Goal: Information Seeking & Learning: Learn about a topic

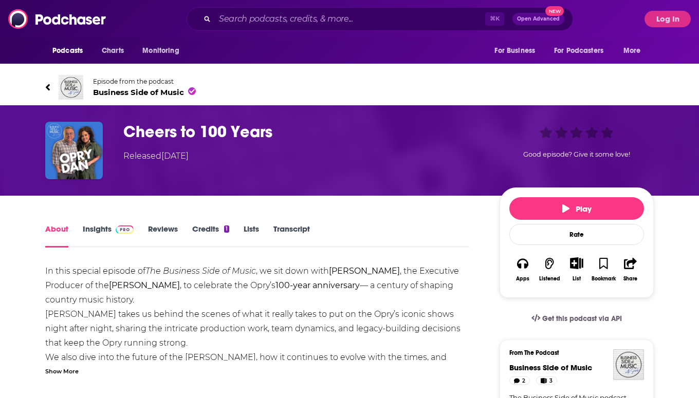
click at [168, 94] on span "Business Side of Music" at bounding box center [144, 92] width 103 height 10
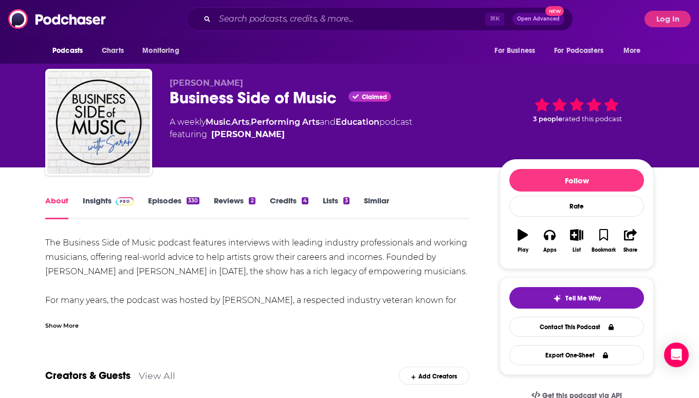
drag, startPoint x: 239, startPoint y: 84, endPoint x: 171, endPoint y: 82, distance: 67.4
click at [171, 83] on p "[PERSON_NAME]" at bounding box center [327, 83] width 314 height 10
copy span "[PERSON_NAME]"
click at [105, 199] on link "Insights" at bounding box center [108, 208] width 51 height 24
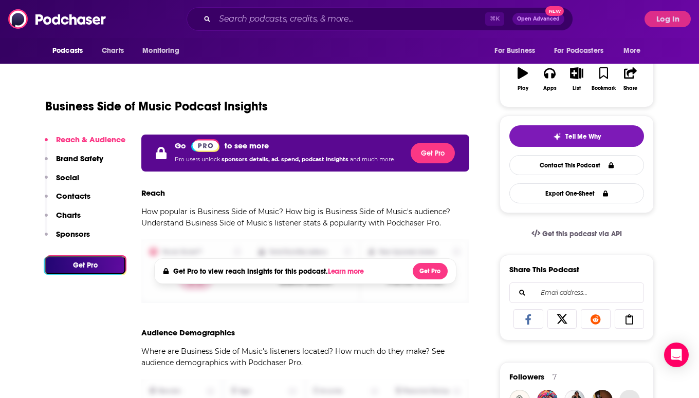
scroll to position [163, 0]
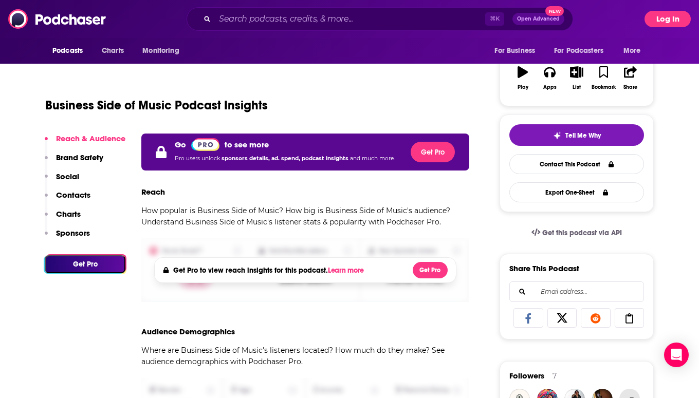
click at [659, 19] on button "Log In" at bounding box center [668, 19] width 46 height 16
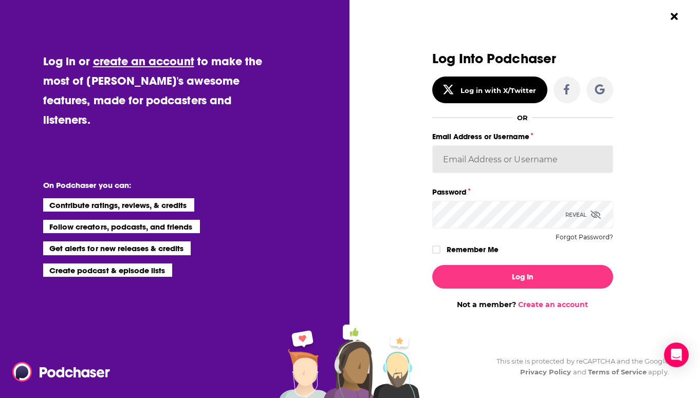
type input "[EMAIL_ADDRESS][DOMAIN_NAME]"
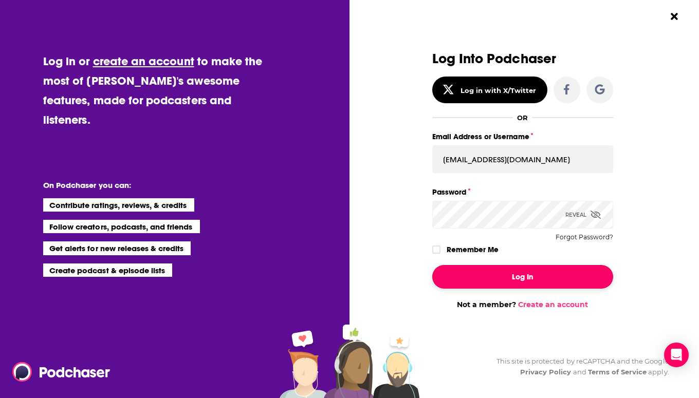
click at [490, 278] on button "Log In" at bounding box center [522, 277] width 181 height 24
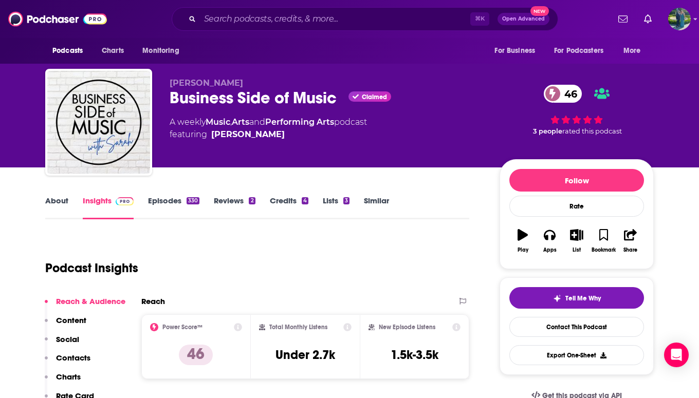
click at [60, 205] on link "About" at bounding box center [56, 208] width 23 height 24
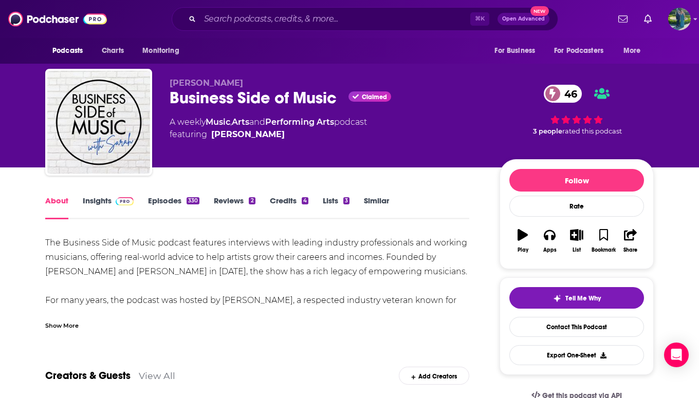
click at [74, 322] on div "Show More" at bounding box center [61, 325] width 33 height 10
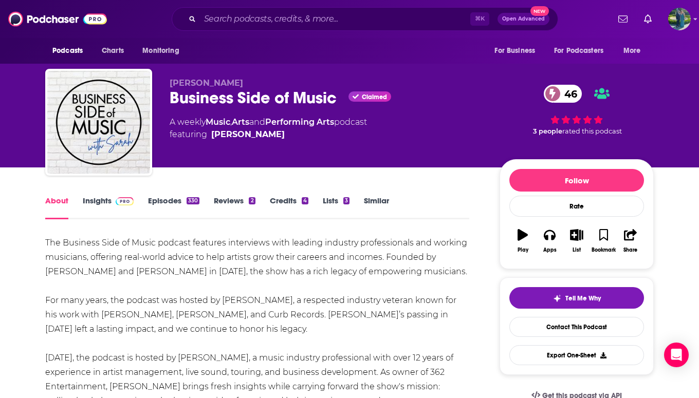
scroll to position [67, 0]
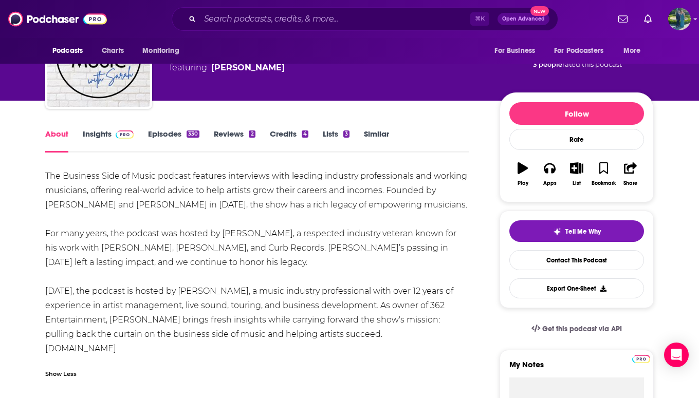
drag, startPoint x: 162, startPoint y: 353, endPoint x: 40, endPoint y: 170, distance: 219.8
copy div "The Business Side of Music podcast features interviews with leading industry pr…"
click at [108, 129] on link "Insights" at bounding box center [108, 141] width 51 height 24
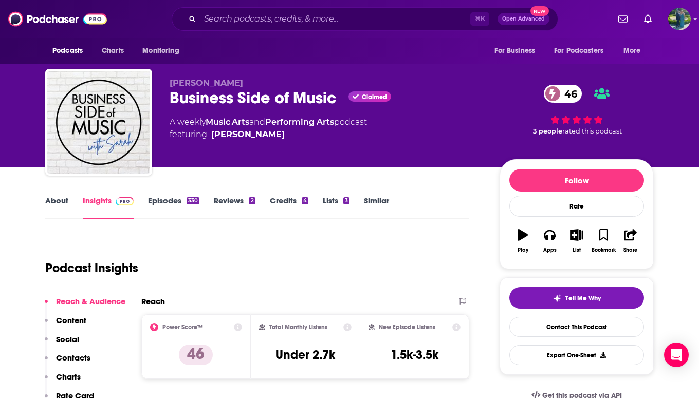
click at [160, 209] on link "Episodes 330" at bounding box center [173, 208] width 51 height 24
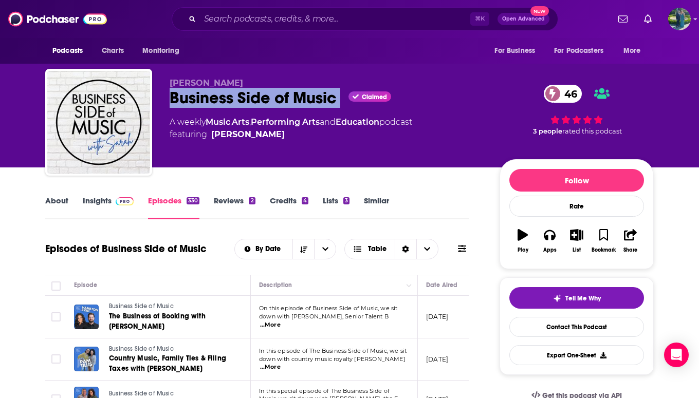
drag, startPoint x: 343, startPoint y: 102, endPoint x: 167, endPoint y: 97, distance: 176.4
click at [167, 97] on div "[PERSON_NAME] Business Side of Music Claimed 46 A weekly Music , Arts , Perform…" at bounding box center [349, 124] width 609 height 111
copy div "Business Side of Music"
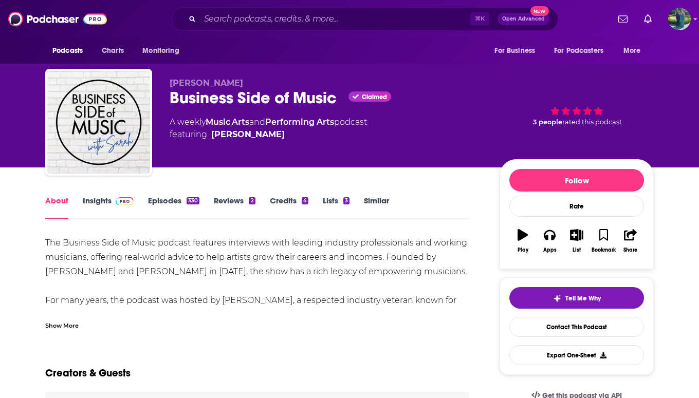
click at [164, 207] on link "Episodes 330" at bounding box center [173, 208] width 51 height 24
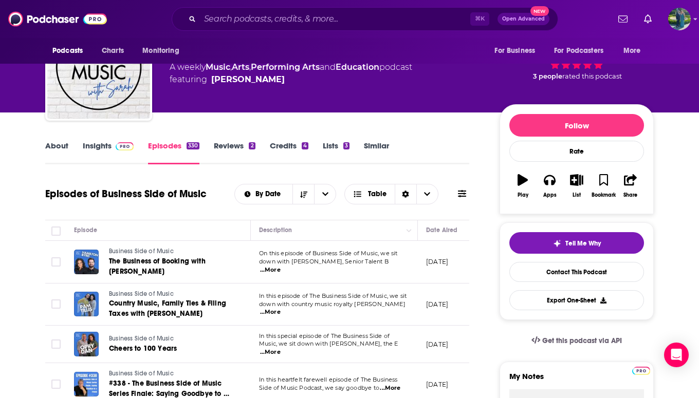
scroll to position [58, 0]
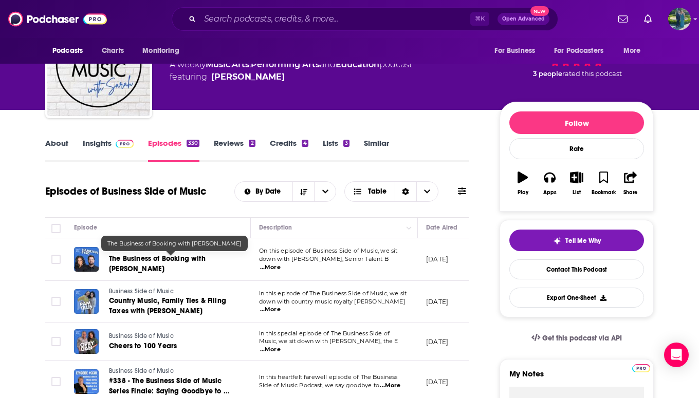
click at [162, 260] on span "The Business of Booking with [PERSON_NAME]" at bounding box center [157, 263] width 97 height 19
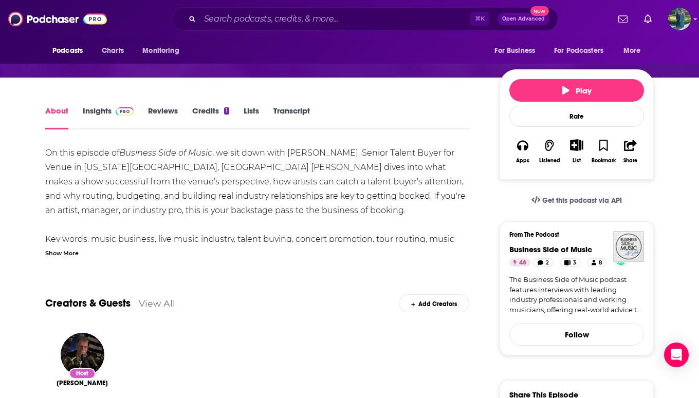
scroll to position [120, 0]
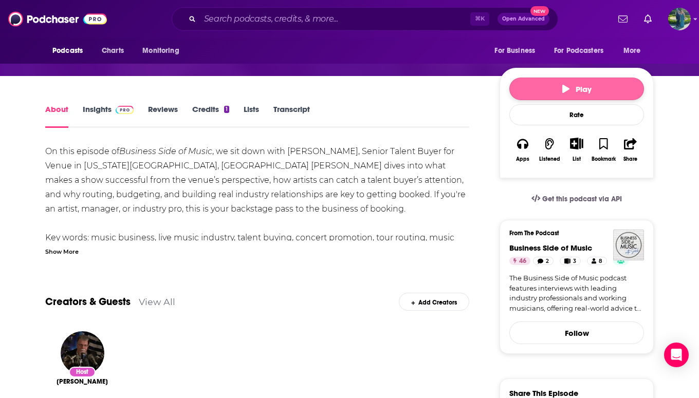
click at [545, 84] on button "Play" at bounding box center [576, 89] width 135 height 23
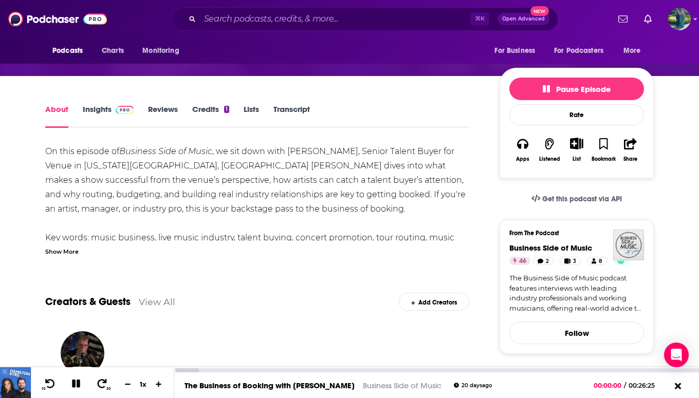
click at [74, 385] on icon at bounding box center [76, 384] width 8 height 8
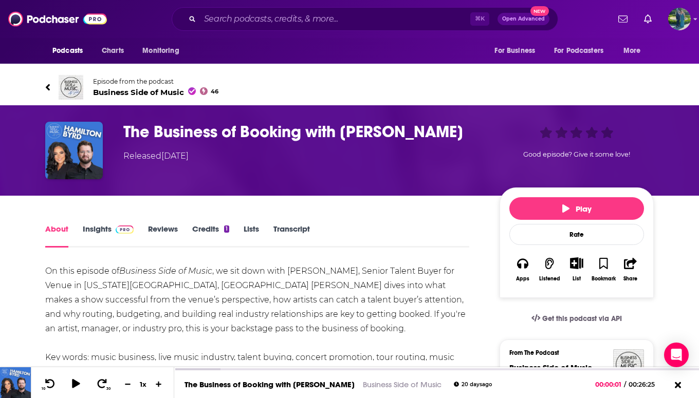
click at [49, 92] on icon at bounding box center [47, 87] width 5 height 10
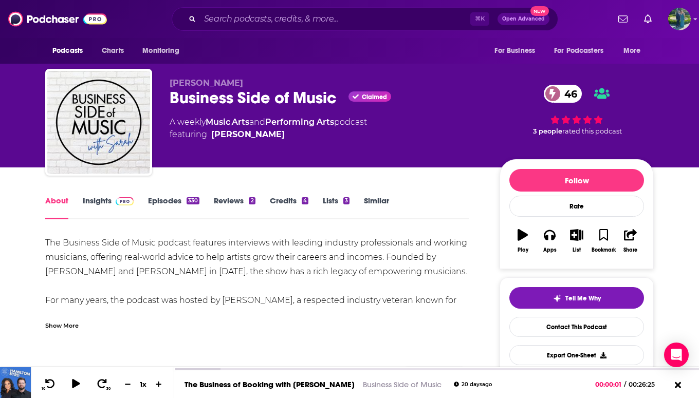
click at [99, 203] on link "Insights" at bounding box center [108, 208] width 51 height 24
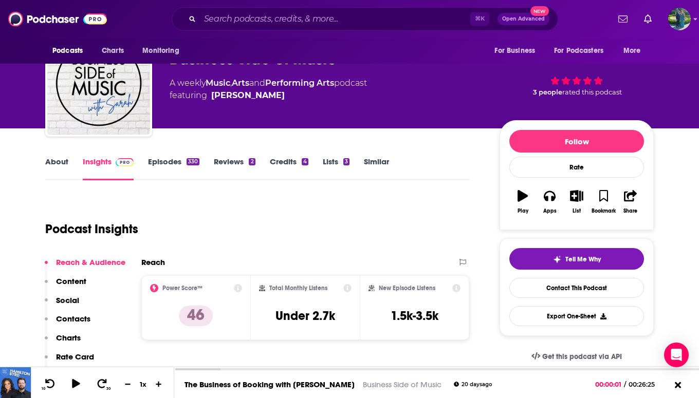
scroll to position [13, 0]
